Goal: Information Seeking & Learning: Learn about a topic

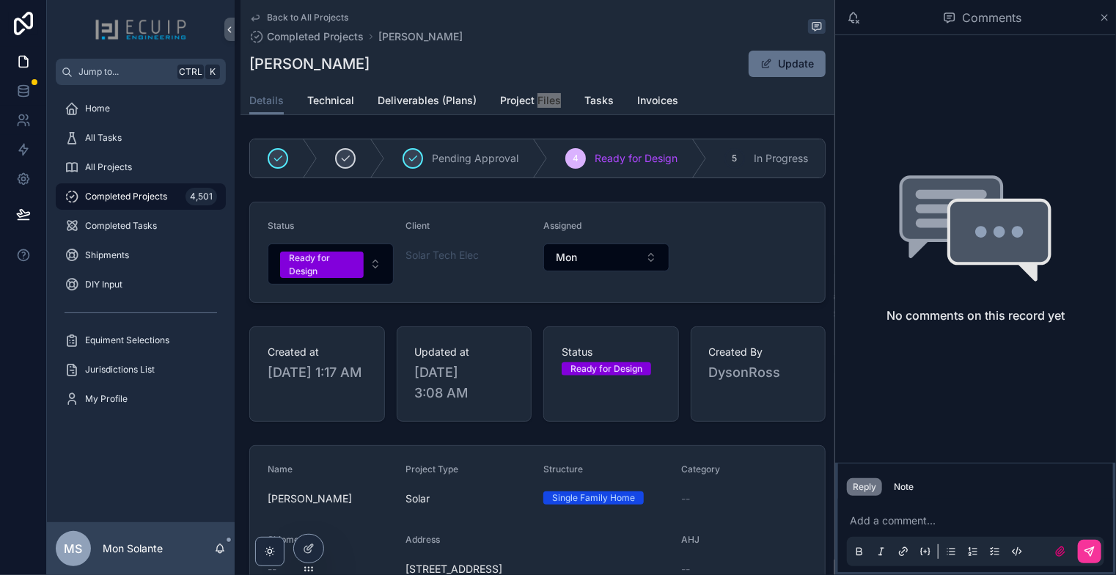
scroll to position [488, 0]
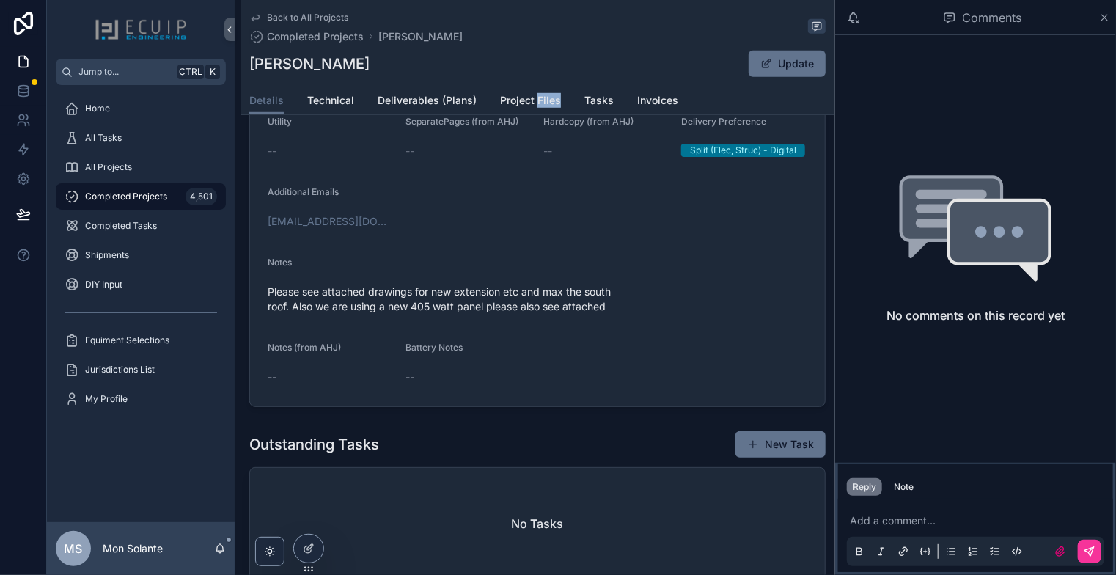
click at [326, 90] on link "Technical" at bounding box center [330, 101] width 47 height 29
click at [334, 98] on span "Technical" at bounding box center [330, 100] width 47 height 15
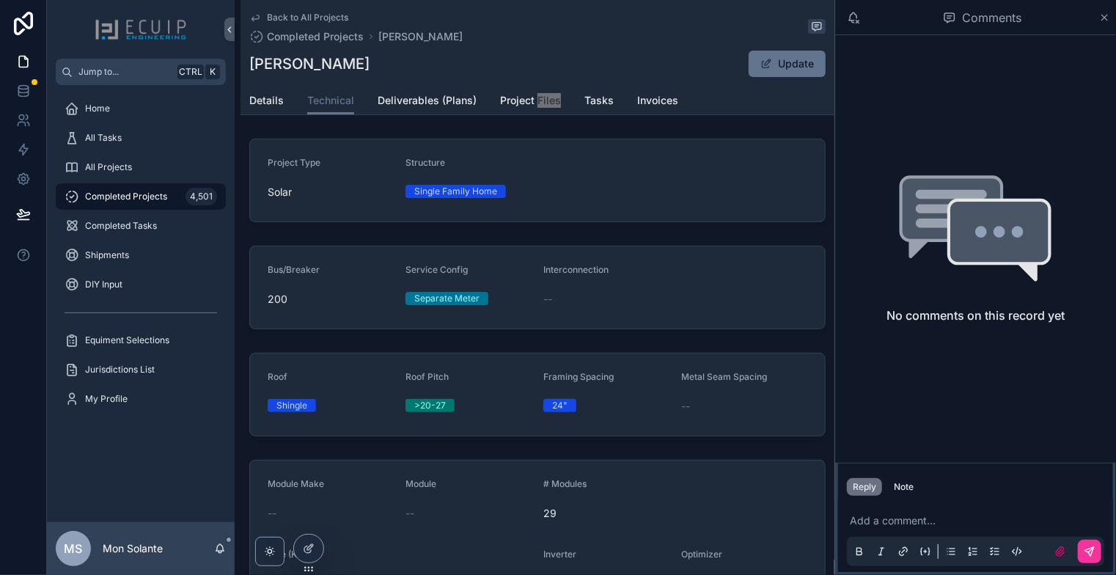
scroll to position [278, 0]
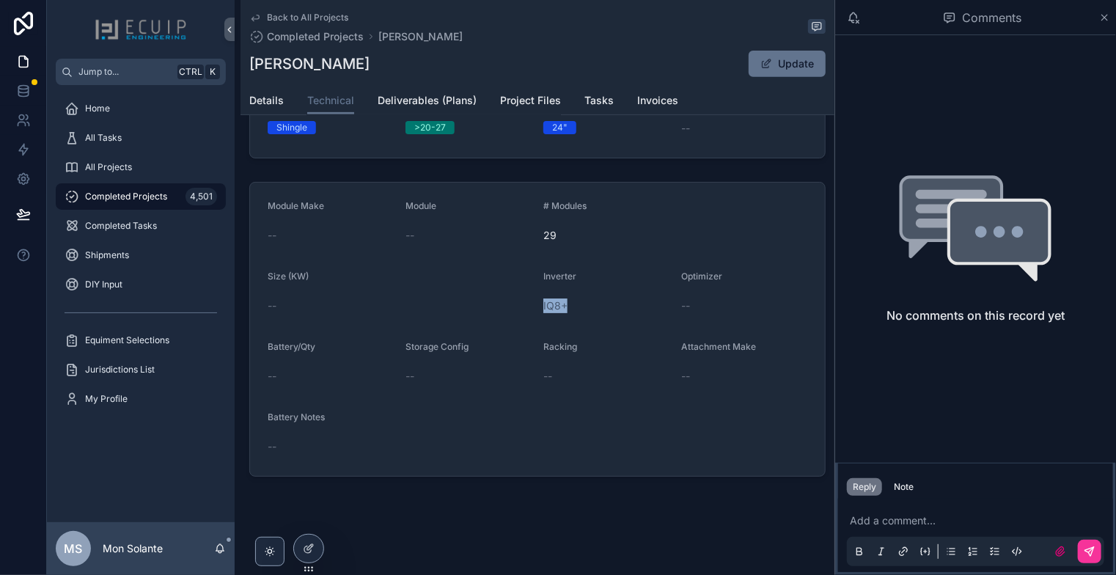
drag, startPoint x: 535, startPoint y: 304, endPoint x: 606, endPoint y: 310, distance: 70.6
click at [605, 310] on form "Module Make -- Module -- # Modules 29 Size (KW) -- Inverter IQ8+ Optimizer -- B…" at bounding box center [537, 329] width 575 height 293
click at [601, 271] on div "Inverter" at bounding box center [606, 280] width 126 height 18
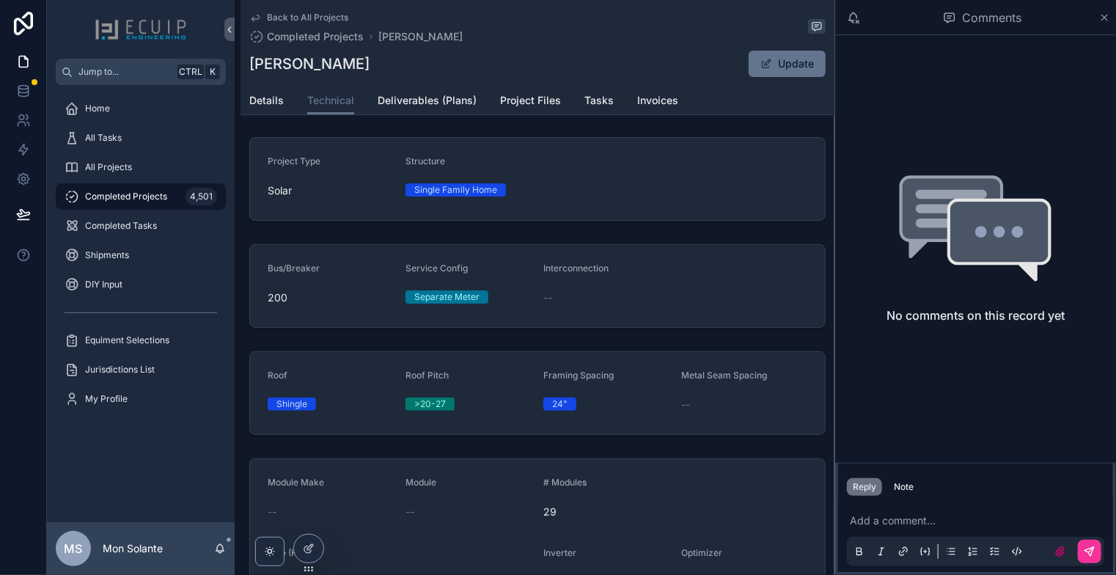
scroll to position [0, 0]
click at [242, 99] on div "Back to All Projects Completed Projects [PERSON_NAME] [PERSON_NAME] Update Tech…" at bounding box center [538, 57] width 594 height 115
click at [263, 99] on span "Details" at bounding box center [266, 100] width 34 height 15
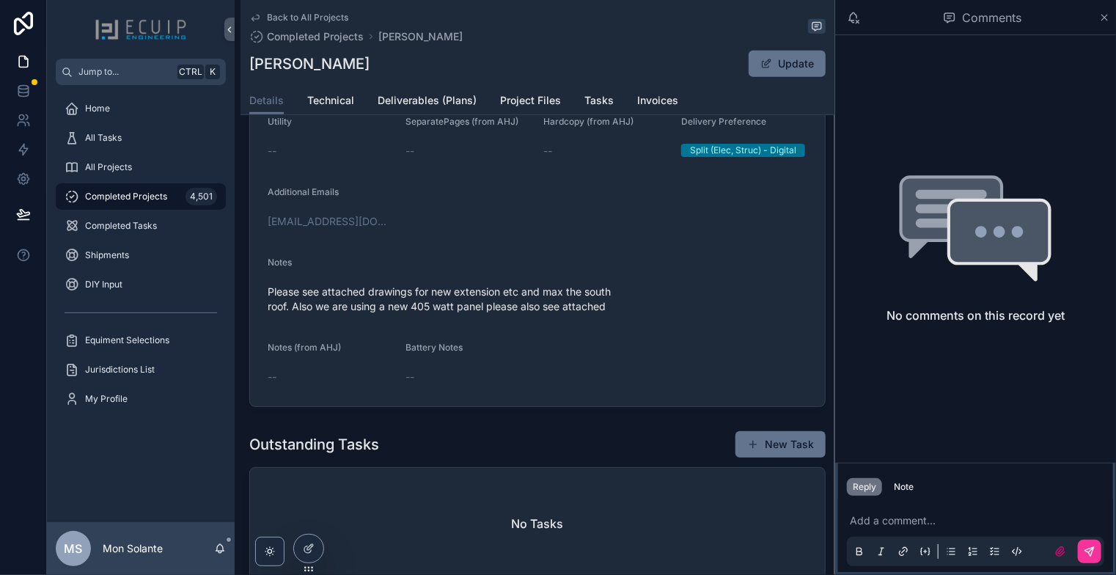
scroll to position [244, 0]
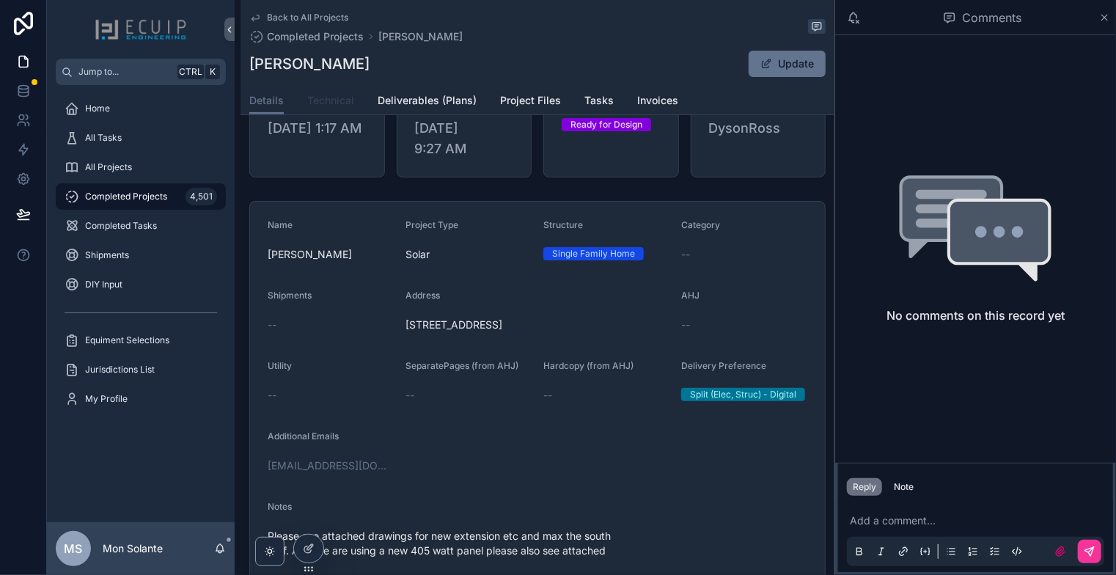
click at [328, 95] on span "Technical" at bounding box center [330, 100] width 47 height 15
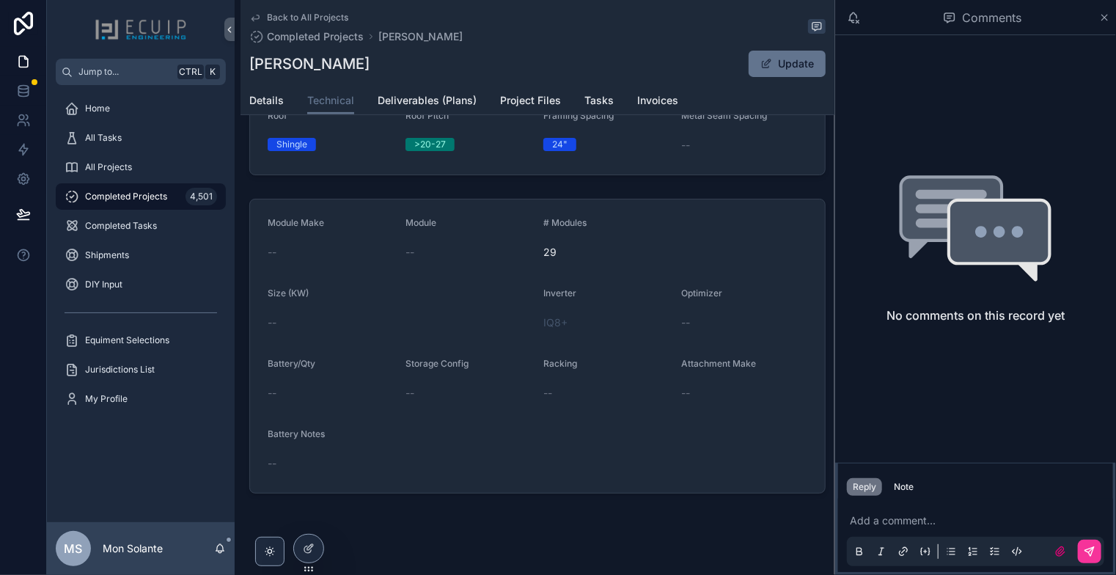
scroll to position [278, 0]
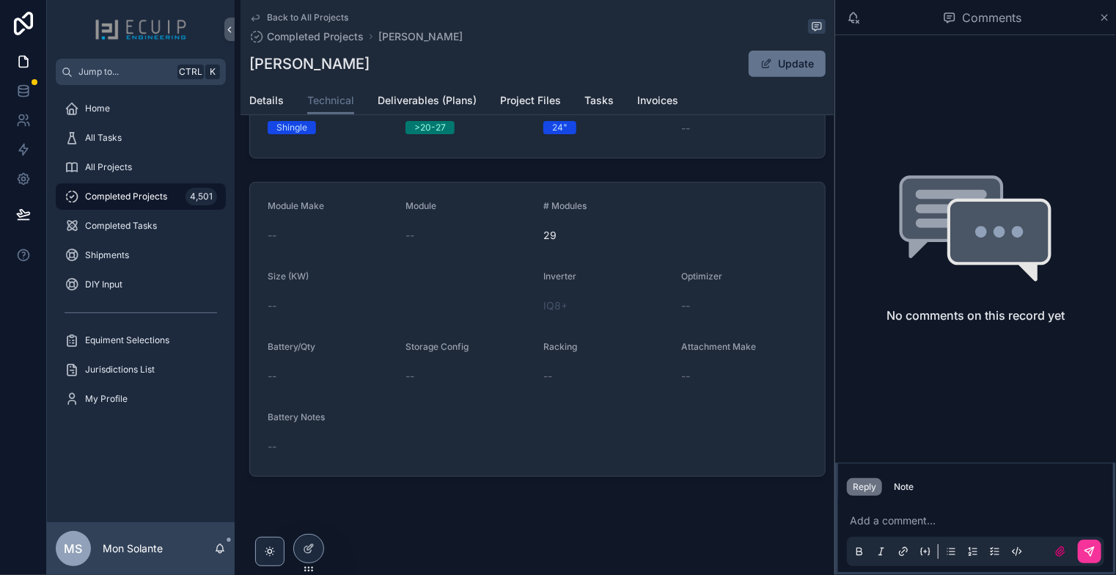
drag, startPoint x: 573, startPoint y: 301, endPoint x: 609, endPoint y: 308, distance: 37.3
click at [609, 308] on div "IQ8+" at bounding box center [606, 306] width 126 height 15
drag, startPoint x: 578, startPoint y: 302, endPoint x: 642, endPoint y: 291, distance: 65.5
click at [642, 291] on div "Inverter IQ8+" at bounding box center [606, 294] width 126 height 47
